Goal: Find specific page/section: Find specific page/section

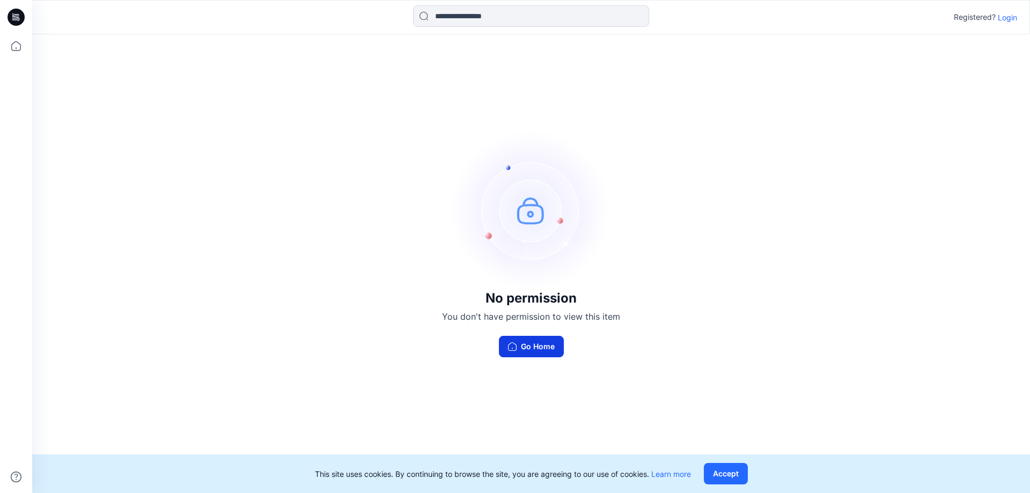
click at [528, 347] on button "Go Home" at bounding box center [531, 346] width 65 height 21
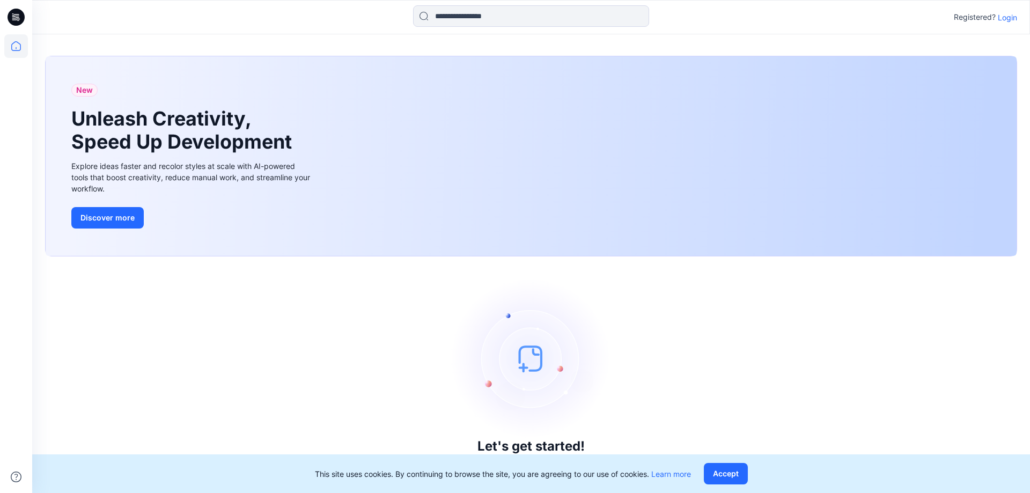
click at [1015, 15] on p "Login" at bounding box center [1007, 17] width 19 height 11
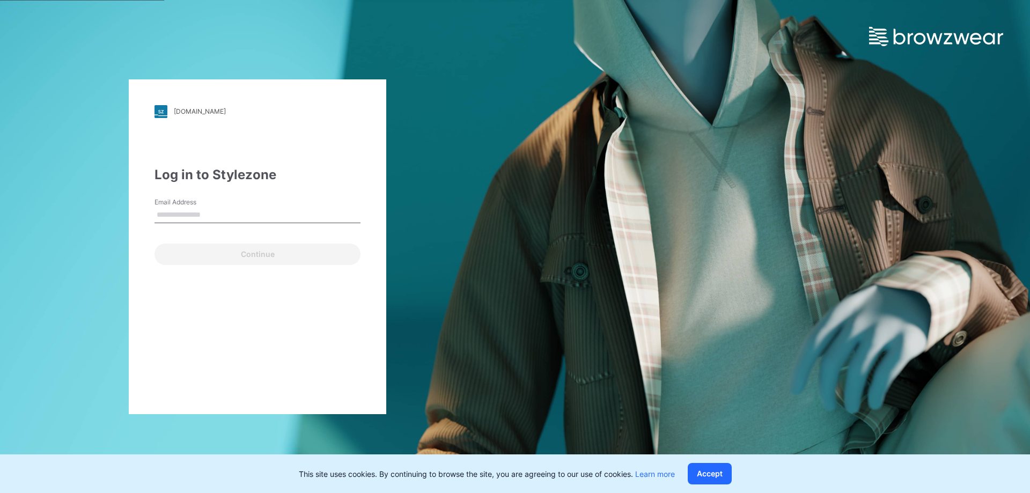
type input "**********"
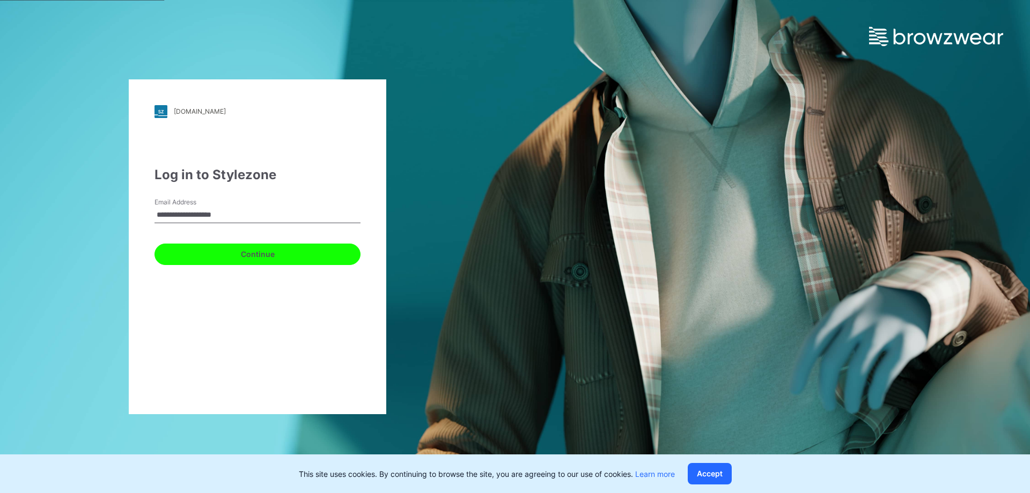
click at [233, 253] on button "Continue" at bounding box center [258, 254] width 206 height 21
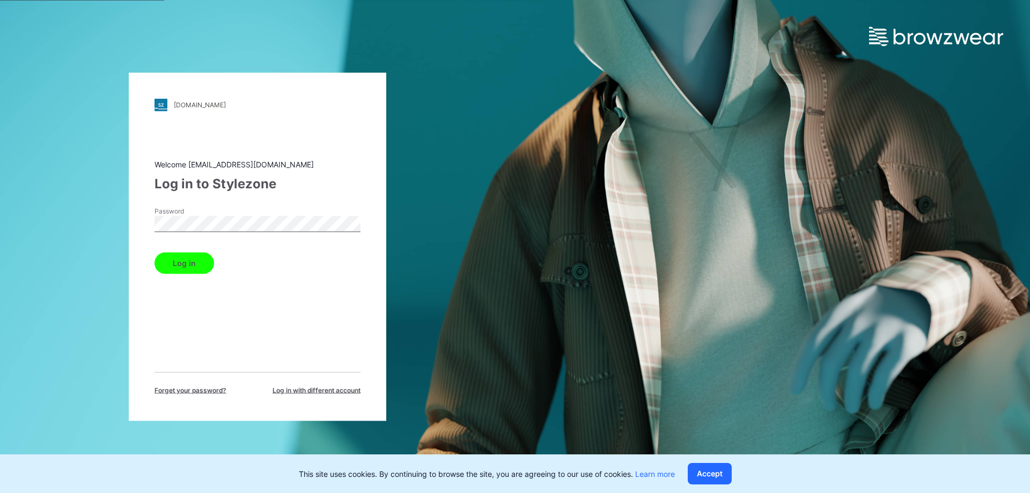
click at [196, 263] on button "Log in" at bounding box center [185, 262] width 60 height 21
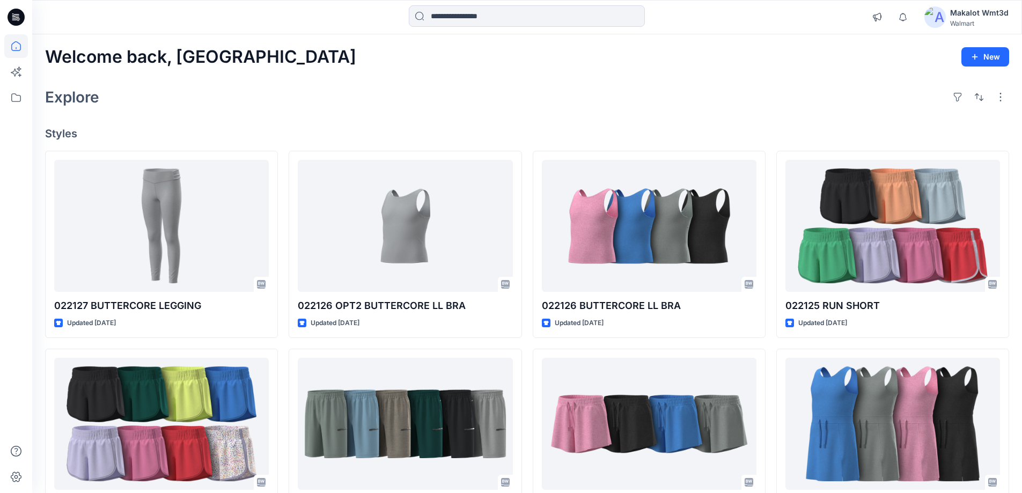
click at [32, 6] on div at bounding box center [16, 17] width 34 height 34
click at [18, 14] on icon at bounding box center [16, 17] width 17 height 17
click at [8, 18] on icon at bounding box center [16, 17] width 17 height 17
click at [11, 93] on icon at bounding box center [16, 98] width 24 height 24
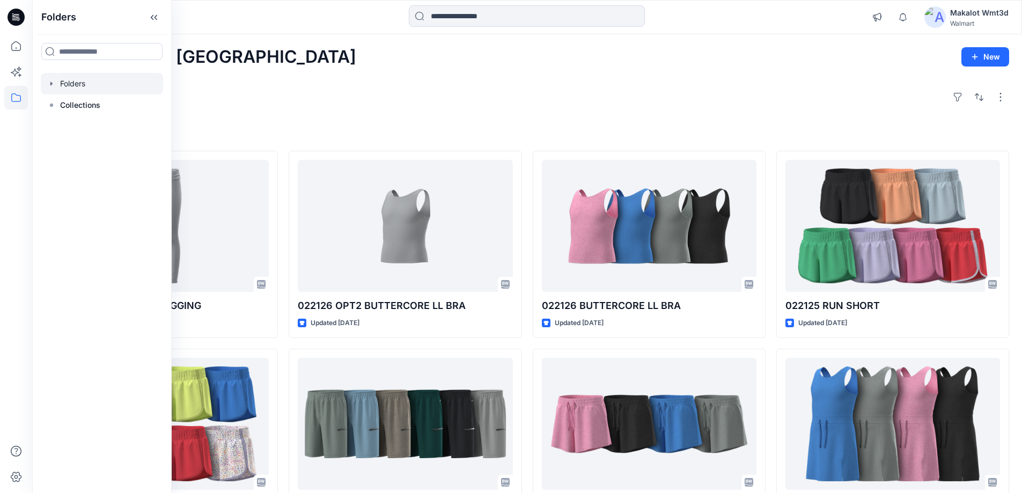
click at [94, 83] on div at bounding box center [102, 83] width 122 height 21
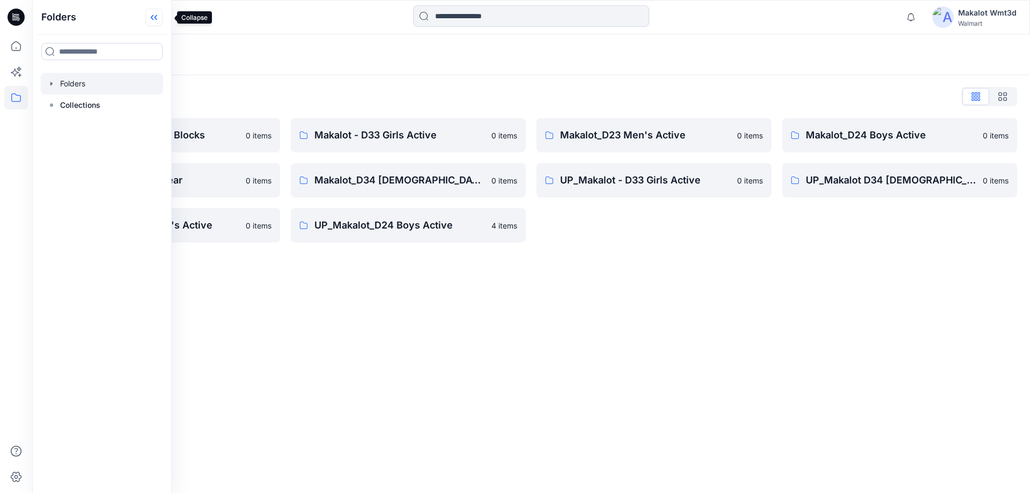
click at [157, 18] on icon at bounding box center [156, 17] width 3 height 5
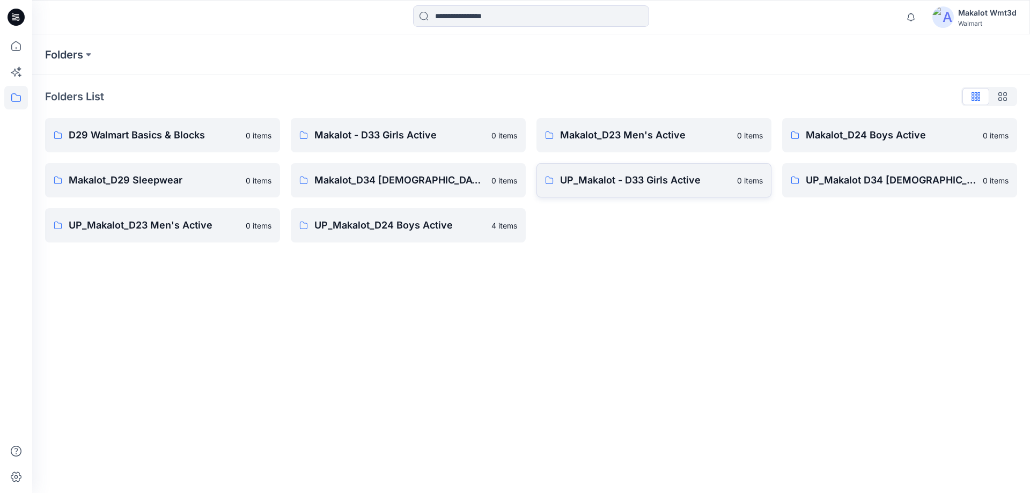
click at [657, 188] on link "UP_Makalot - D33 Girls Active 0 items" at bounding box center [654, 180] width 235 height 34
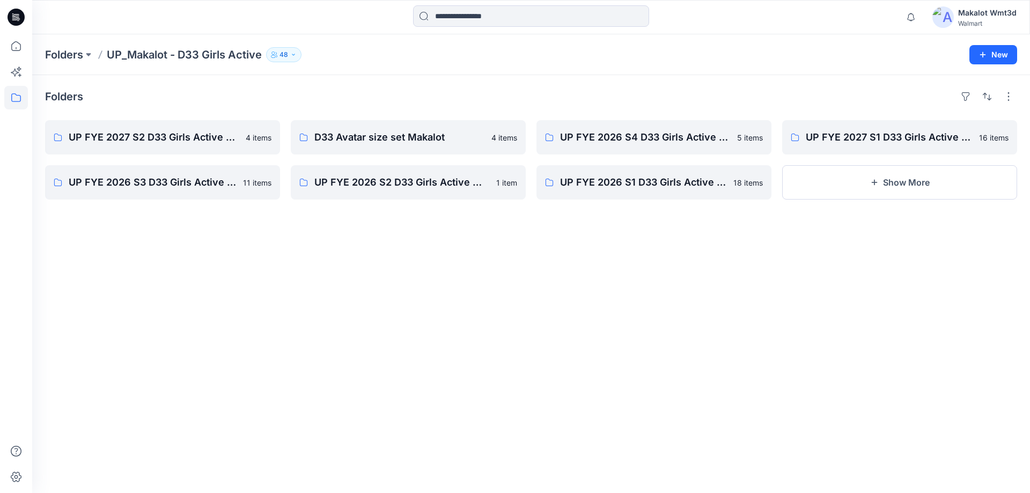
click at [516, 275] on div "Folders UP FYE 2027 S2 D33 Girls Active Makalot 4 items UP FYE 2026 S3 D33 Girl…" at bounding box center [531, 284] width 998 height 418
click at [186, 128] on link "UP FYE 2027 S2 D33 Girls Active Makalot" at bounding box center [162, 137] width 235 height 34
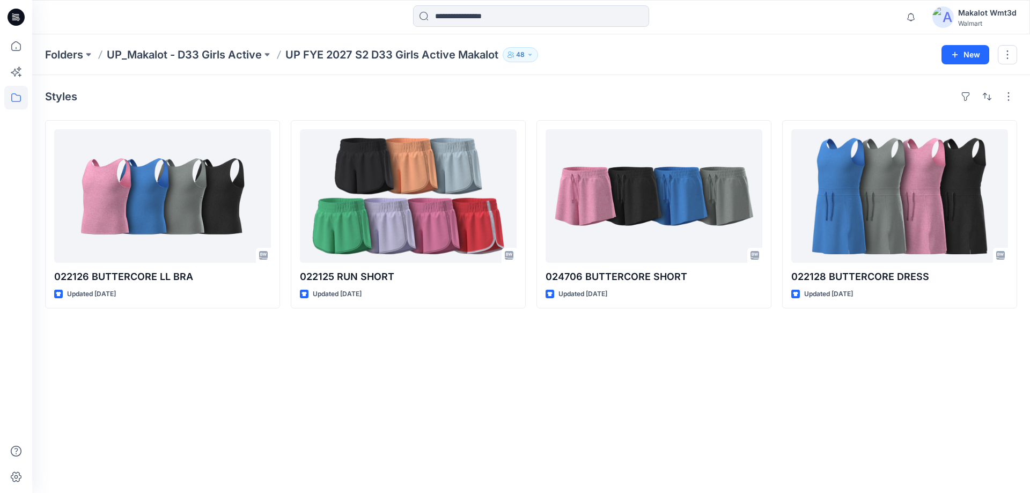
click at [474, 401] on div "Styles 022126 BUTTERCORE LL BRA Updated [DATE] 022125 RUN SHORT Updated [DATE] …" at bounding box center [531, 284] width 998 height 418
click at [272, 82] on div "Styles 022126 BUTTERCORE LL BRA Updated [DATE] 022125 RUN SHORT Updated [DATE] …" at bounding box center [531, 284] width 998 height 418
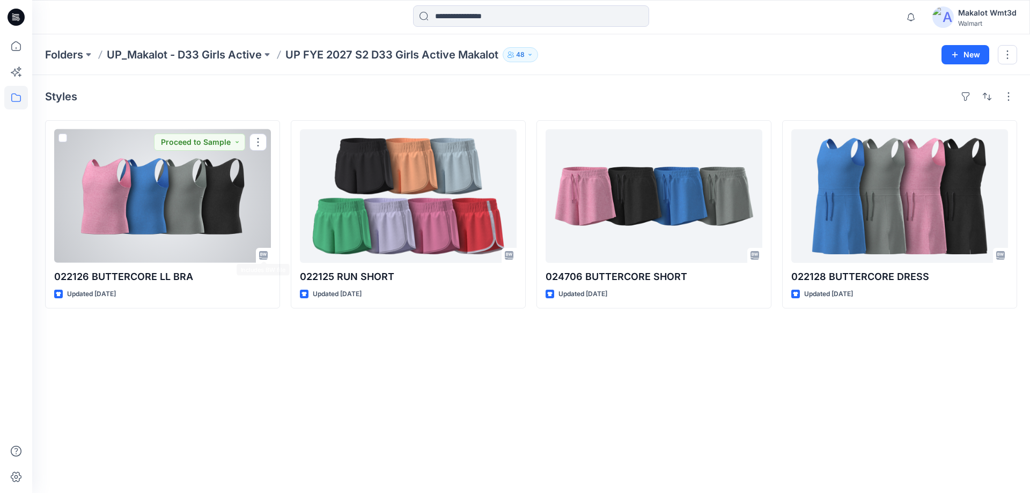
click at [280, 370] on div "Styles 022126 BUTTERCORE LL BRA Updated [DATE] Proceed to Sample 022125 RUN SHO…" at bounding box center [531, 284] width 998 height 418
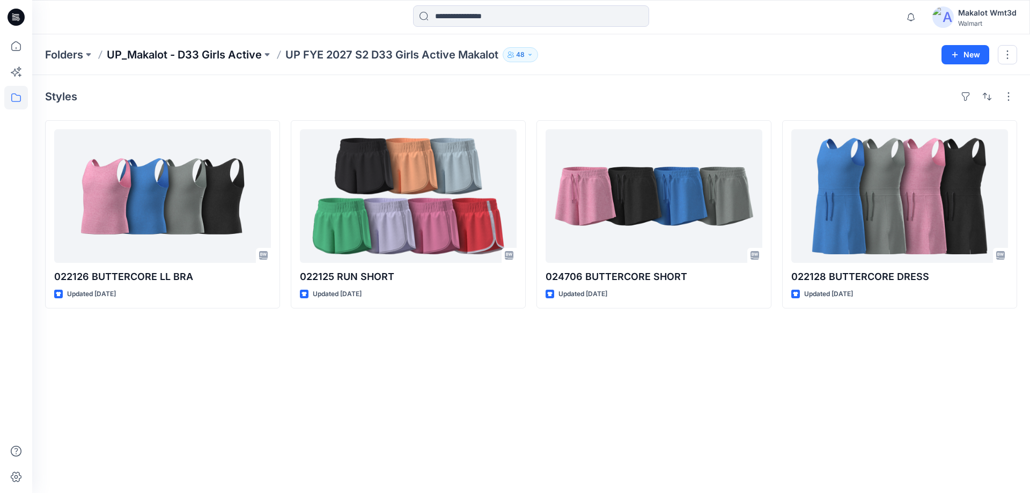
click at [247, 57] on p "UP_Makalot - D33 Girls Active" at bounding box center [184, 54] width 155 height 15
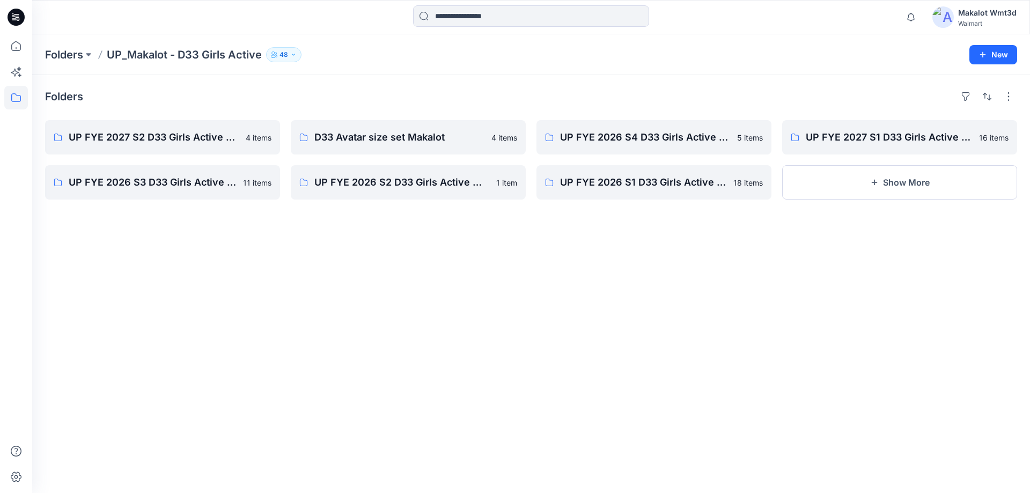
click at [412, 260] on div "Folders UP FYE 2027 S2 D33 Girls Active Makalot 4 items UP FYE 2026 S3 D33 Girl…" at bounding box center [531, 284] width 998 height 418
click at [851, 135] on p "UP FYE 2027 S1 D33 Girls Active Makalot" at bounding box center [899, 137] width 186 height 15
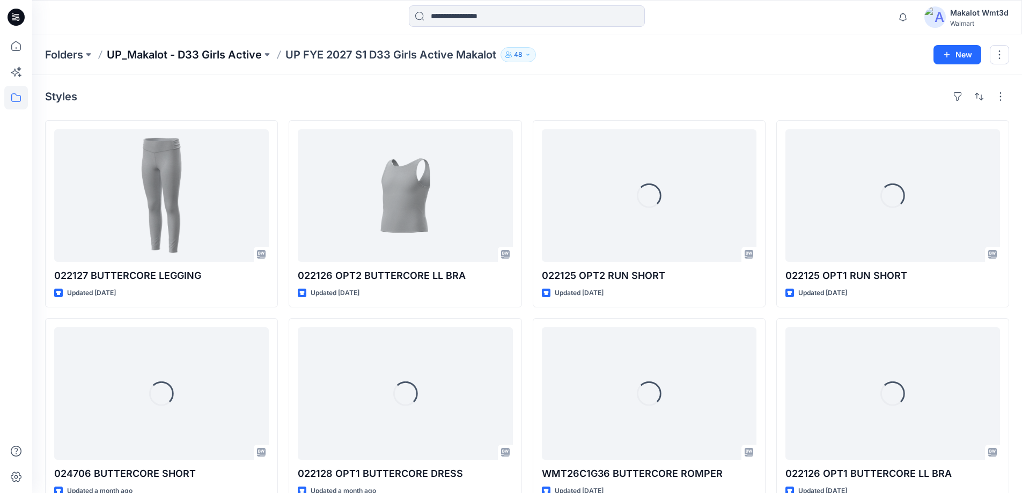
click at [220, 53] on p "UP_Makalot - D33 Girls Active" at bounding box center [184, 54] width 155 height 15
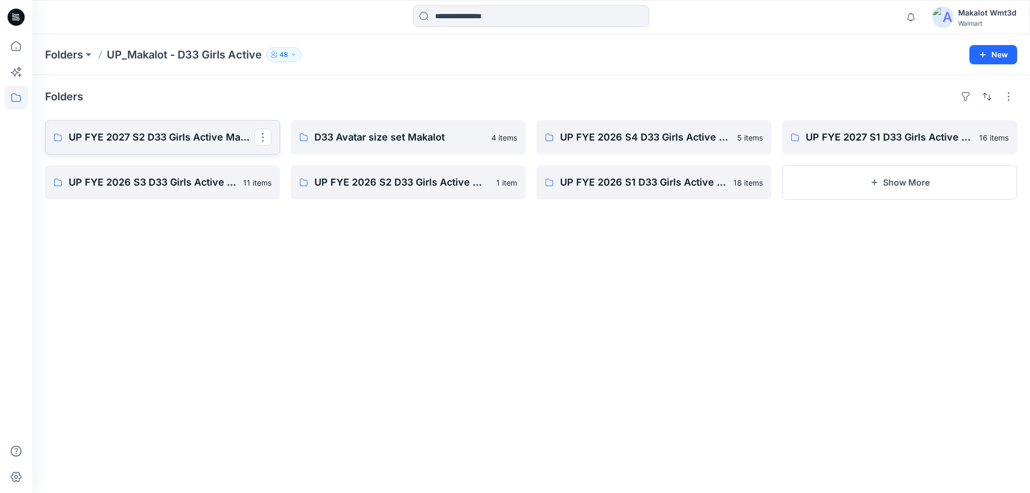
click at [163, 145] on link "UP FYE 2027 S2 D33 Girls Active Makalot" at bounding box center [162, 137] width 235 height 34
